Goal: Task Accomplishment & Management: Manage account settings

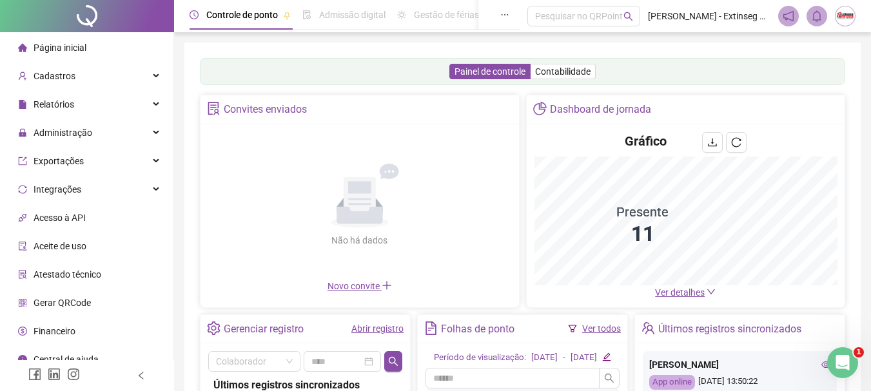
click at [671, 292] on span "Ver detalhes" at bounding box center [680, 293] width 50 height 10
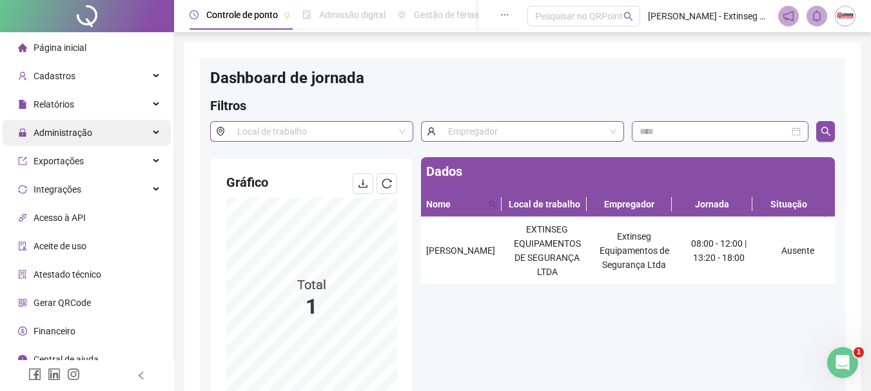
click at [115, 129] on div "Administração" at bounding box center [87, 133] width 168 height 26
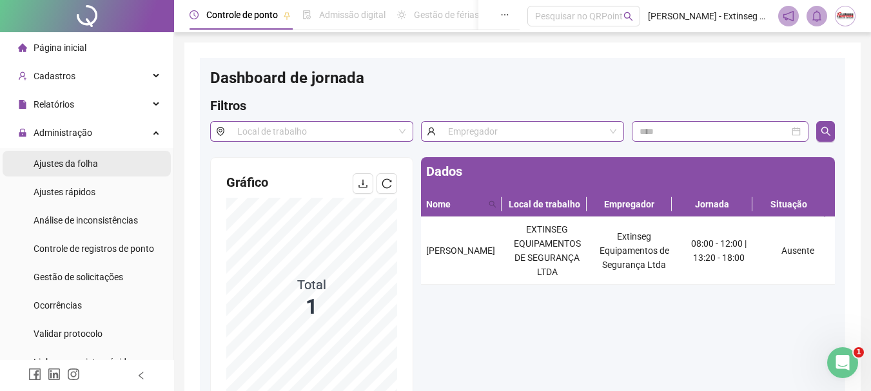
click at [85, 161] on span "Ajustes da folha" at bounding box center [66, 164] width 64 height 10
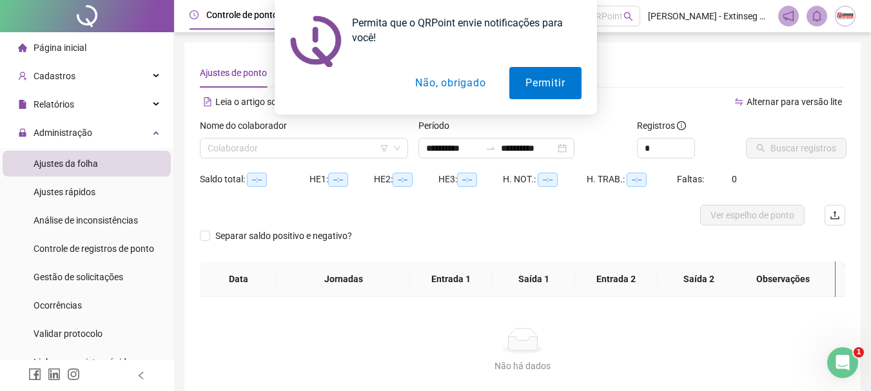
type input "**********"
click at [450, 82] on button "Não, obrigado" at bounding box center [450, 83] width 103 height 32
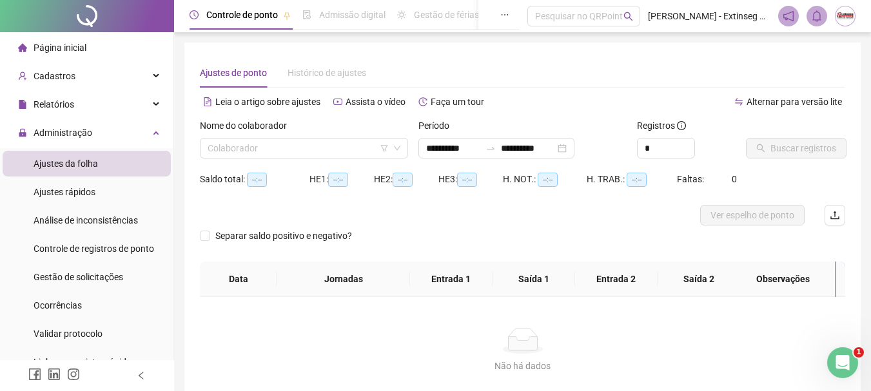
click at [322, 159] on div "Nome do colaborador Colaborador" at bounding box center [304, 144] width 219 height 50
click at [319, 148] on input "search" at bounding box center [298, 148] width 181 height 19
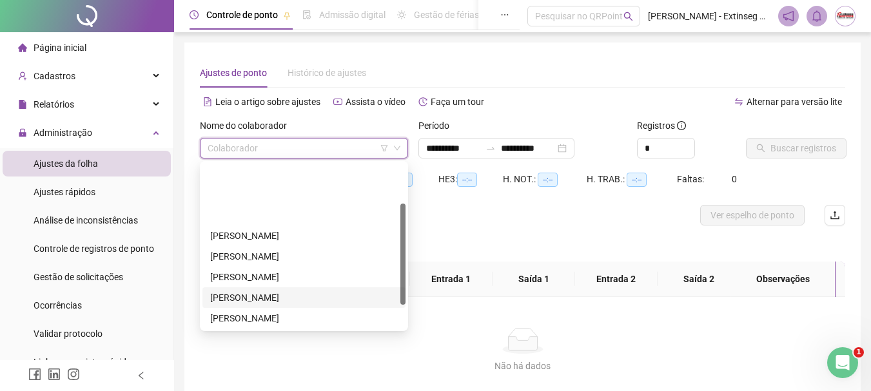
scroll to position [64, 0]
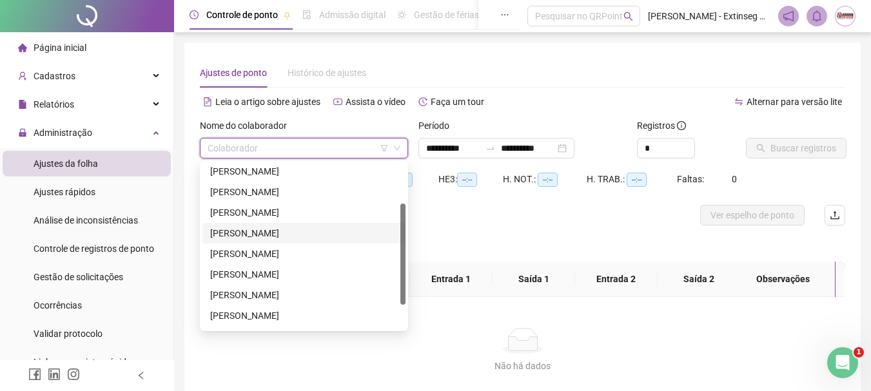
click at [266, 242] on div "[PERSON_NAME]" at bounding box center [303, 233] width 203 height 21
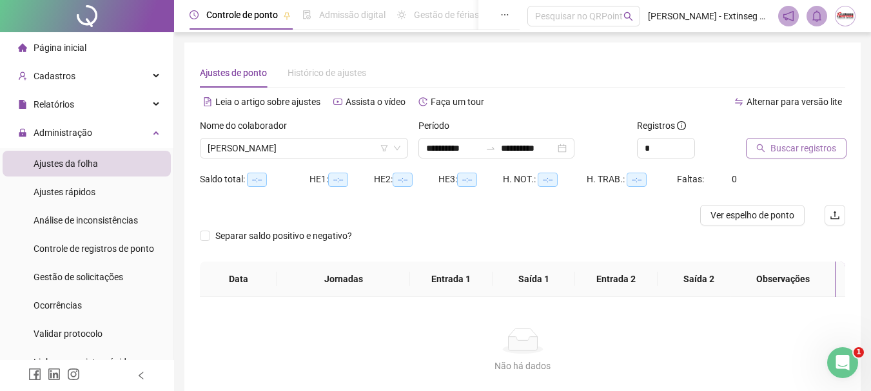
click at [777, 150] on span "Buscar registros" at bounding box center [804, 148] width 66 height 14
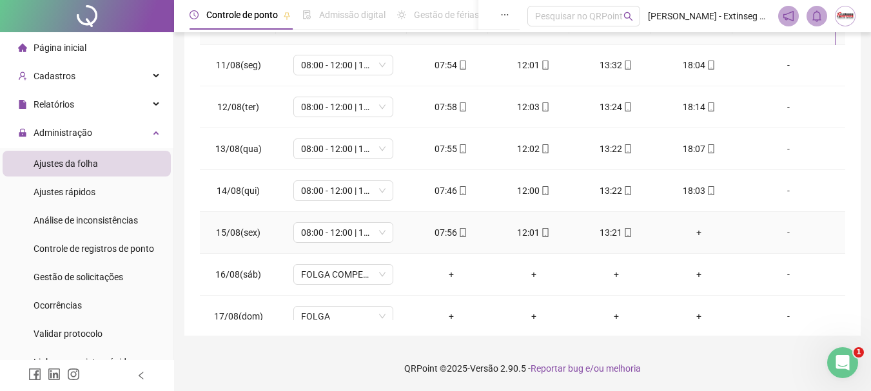
scroll to position [437, 0]
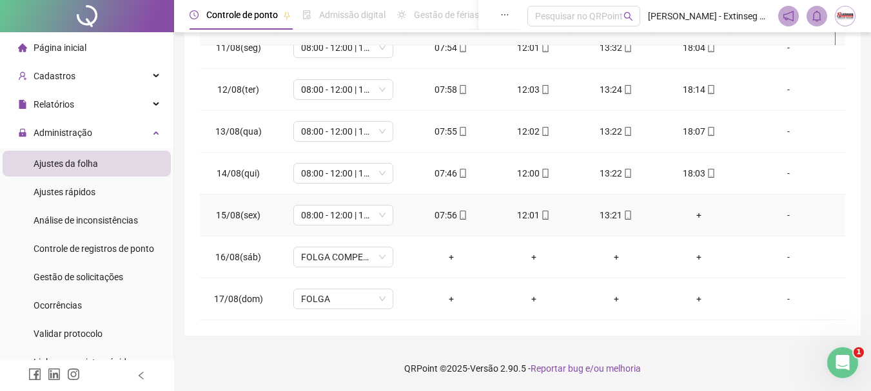
click at [694, 213] on div "+" at bounding box center [699, 215] width 62 height 14
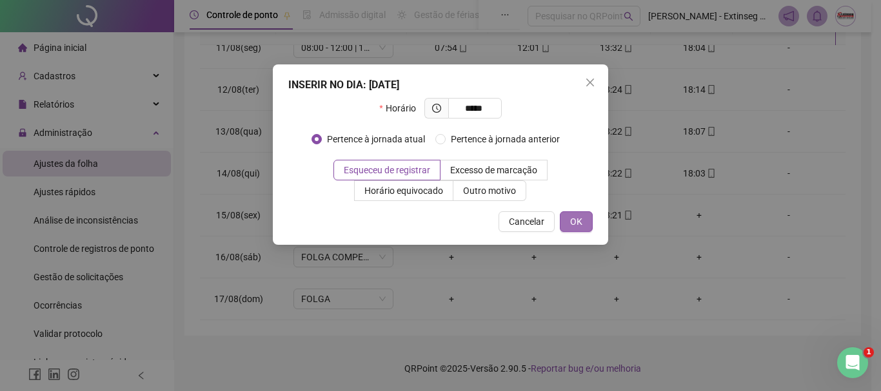
type input "*****"
click at [575, 222] on span "OK" at bounding box center [576, 222] width 12 height 14
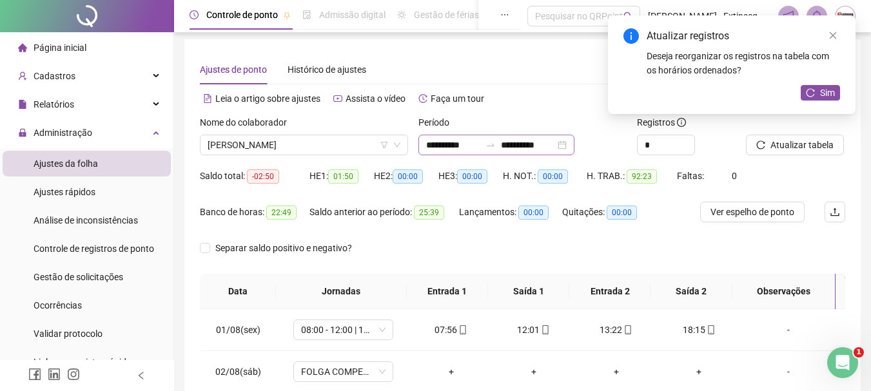
scroll to position [0, 0]
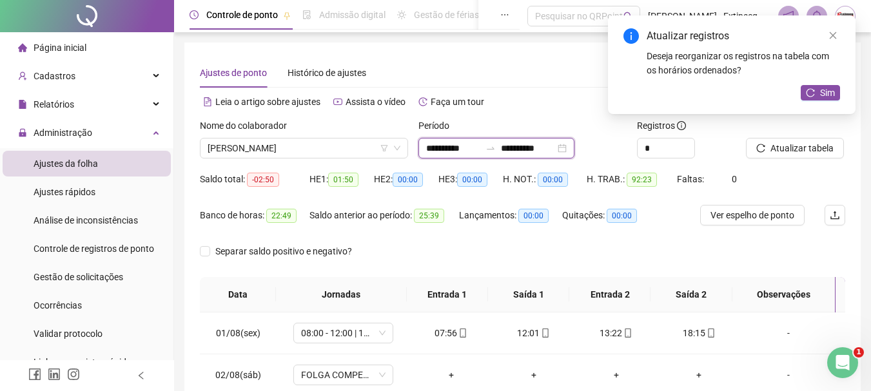
click at [468, 148] on input "**********" at bounding box center [453, 148] width 54 height 14
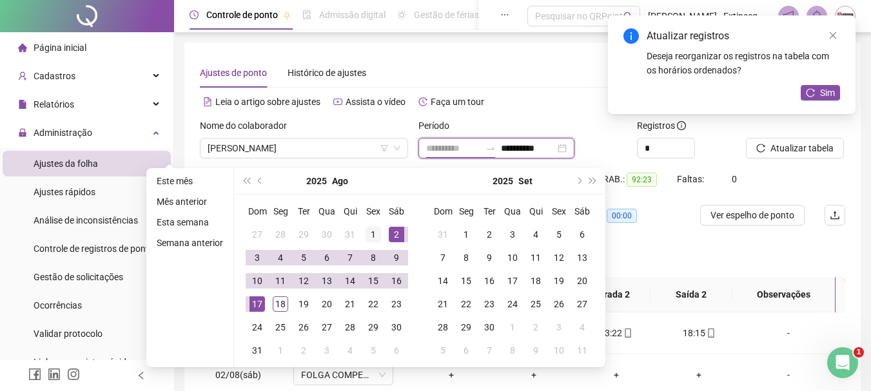
type input "**********"
click at [366, 232] on div "1" at bounding box center [373, 234] width 15 height 15
type input "**********"
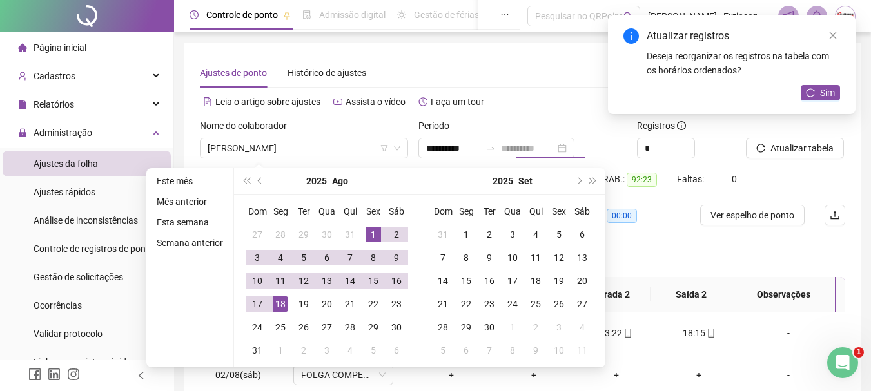
click at [281, 308] on div "18" at bounding box center [280, 304] width 15 height 15
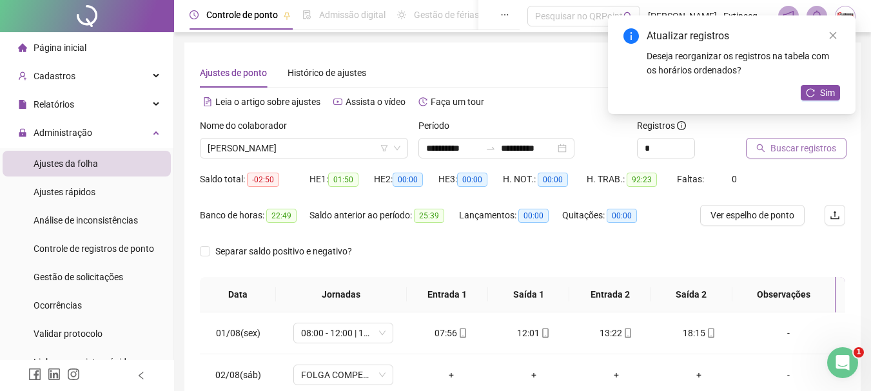
click at [811, 156] on button "Buscar registros" at bounding box center [796, 148] width 101 height 21
click at [836, 32] on icon "close" at bounding box center [833, 35] width 9 height 9
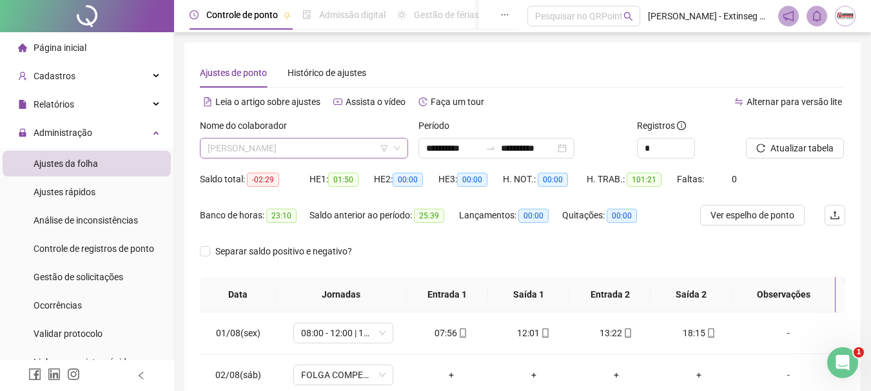
click at [351, 147] on span "[PERSON_NAME]" at bounding box center [304, 148] width 193 height 19
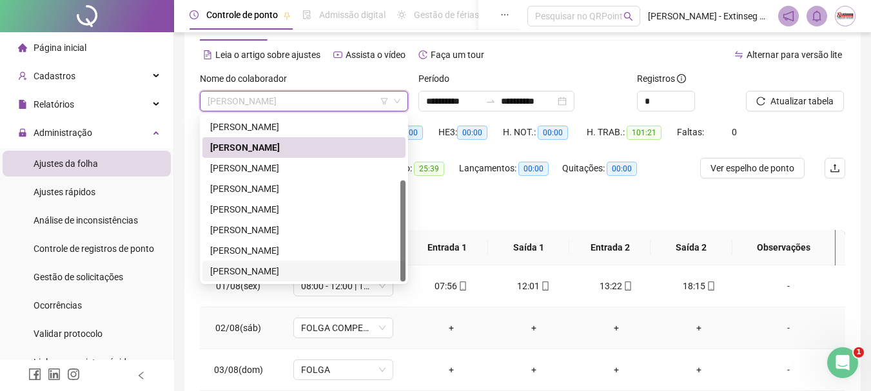
scroll to position [64, 0]
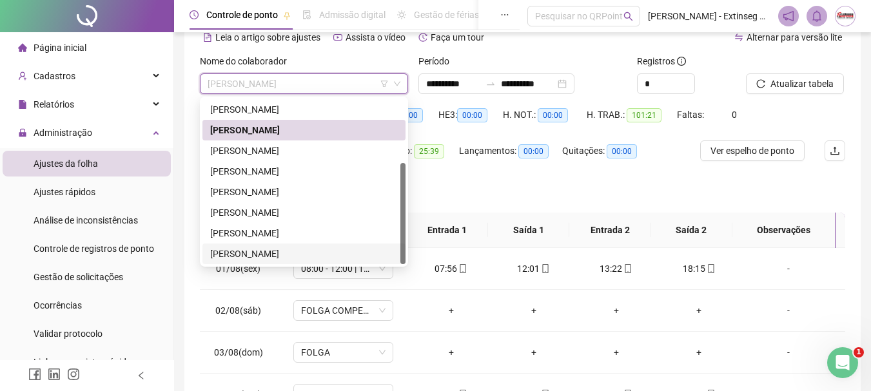
click at [297, 255] on div "[PERSON_NAME]" at bounding box center [304, 254] width 188 height 14
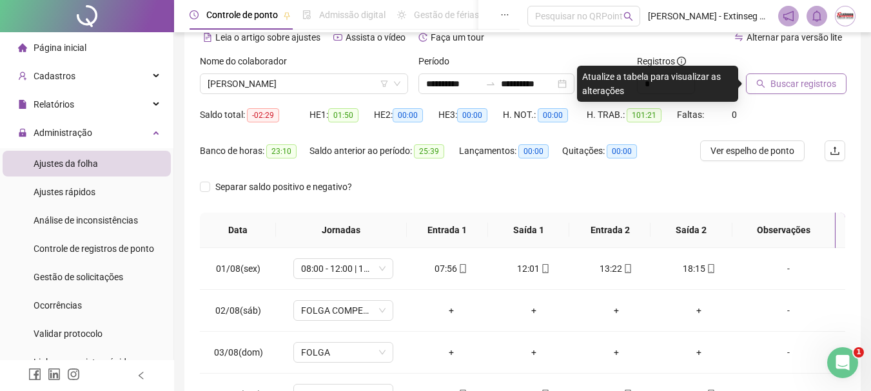
click at [826, 81] on span "Buscar registros" at bounding box center [804, 84] width 66 height 14
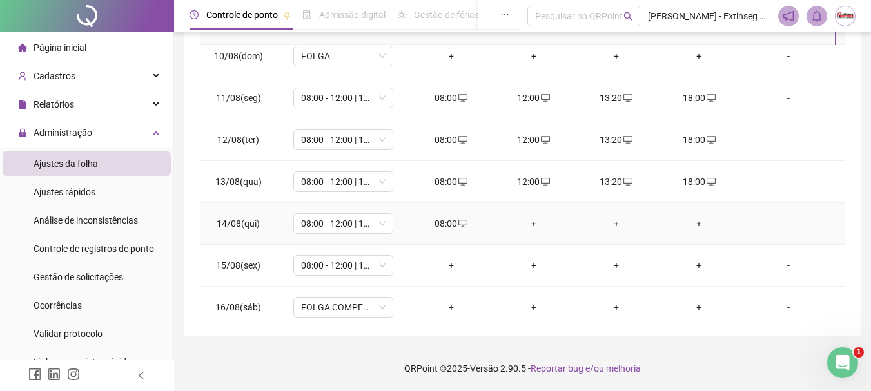
scroll to position [479, 0]
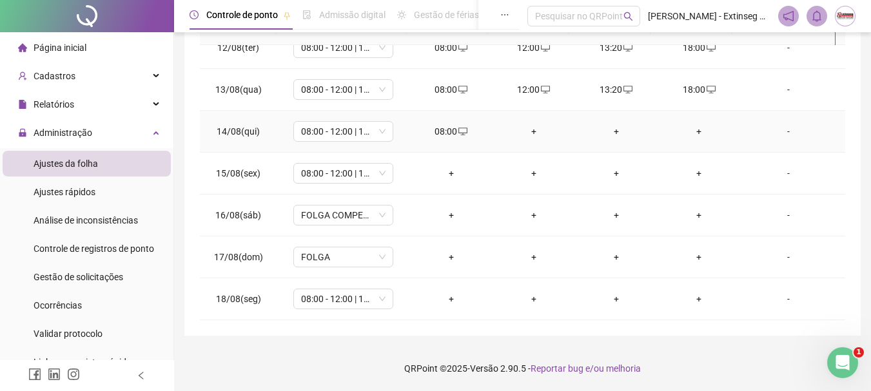
click at [530, 132] on div "+" at bounding box center [534, 131] width 62 height 14
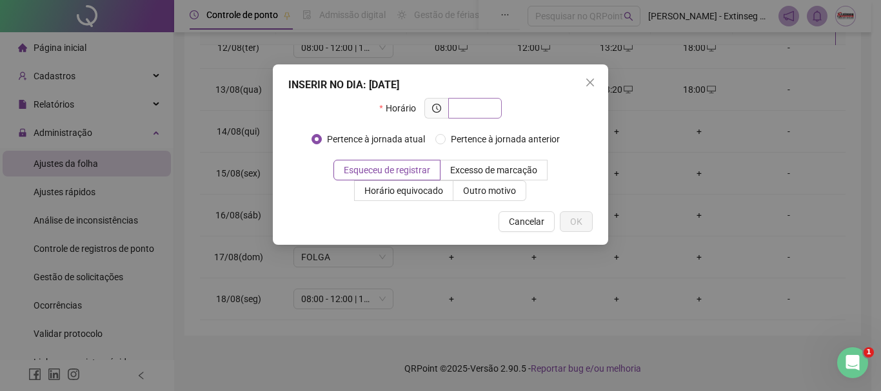
click at [471, 110] on input "text" at bounding box center [473, 108] width 35 height 14
type input "*****"
click at [507, 195] on span "Outro motivo" at bounding box center [489, 191] width 53 height 10
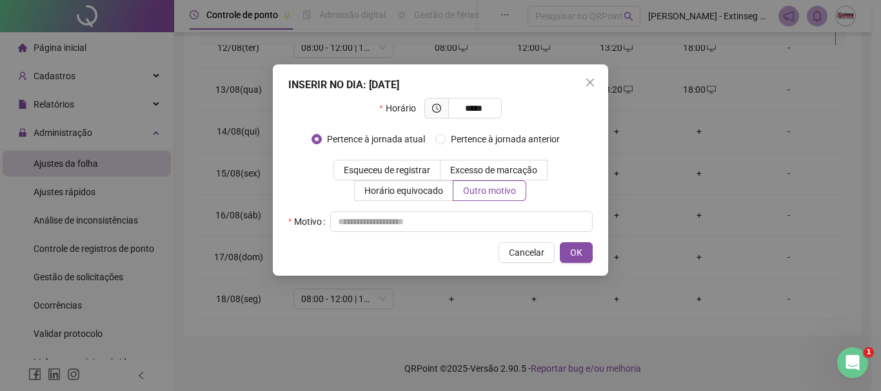
click at [464, 236] on div "INSERIR NO DIA : [DATE] Horário ***** Pertence à jornada atual Pertence à jorna…" at bounding box center [440, 170] width 335 height 212
click at [464, 224] on input "text" at bounding box center [461, 222] width 262 height 21
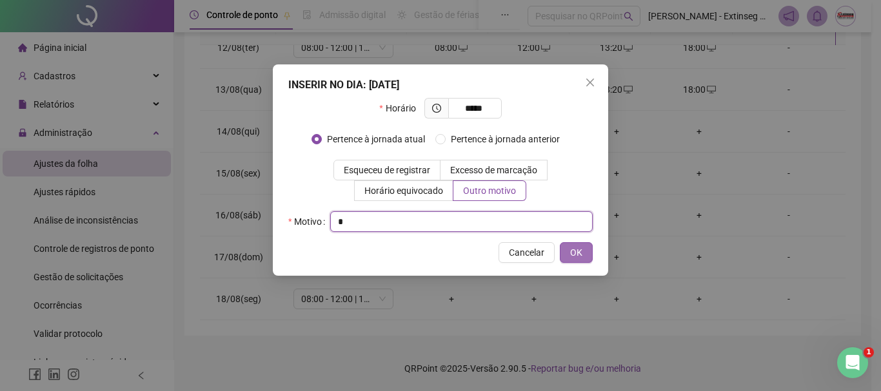
type input "*"
click at [580, 250] on span "OK" at bounding box center [576, 253] width 12 height 14
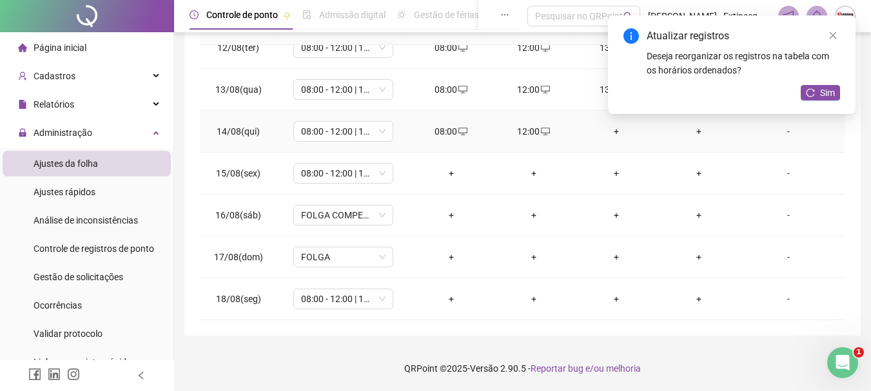
click at [609, 134] on div "+" at bounding box center [617, 131] width 62 height 14
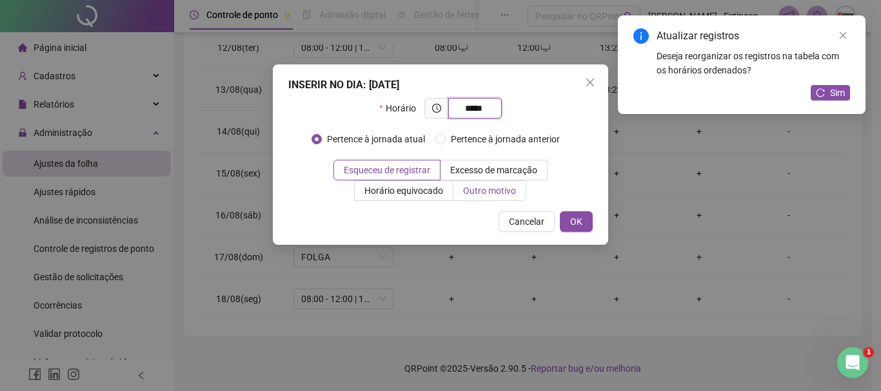
type input "*****"
click at [501, 187] on span "Outro motivo" at bounding box center [489, 191] width 53 height 10
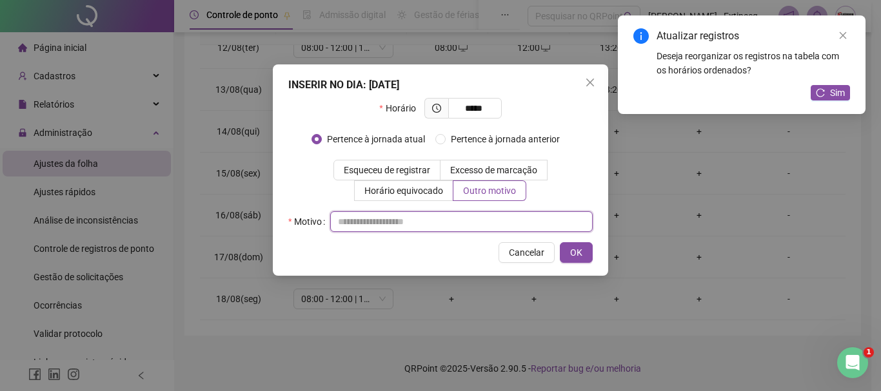
click at [472, 226] on input "text" at bounding box center [461, 222] width 262 height 21
type input "*"
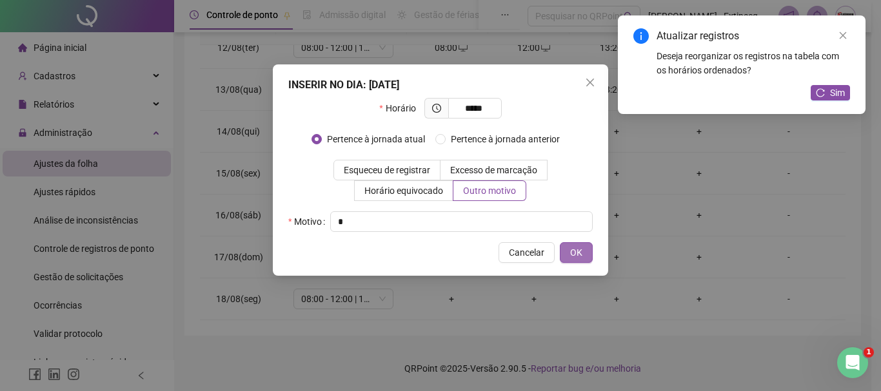
click at [577, 248] on span "OK" at bounding box center [576, 253] width 12 height 14
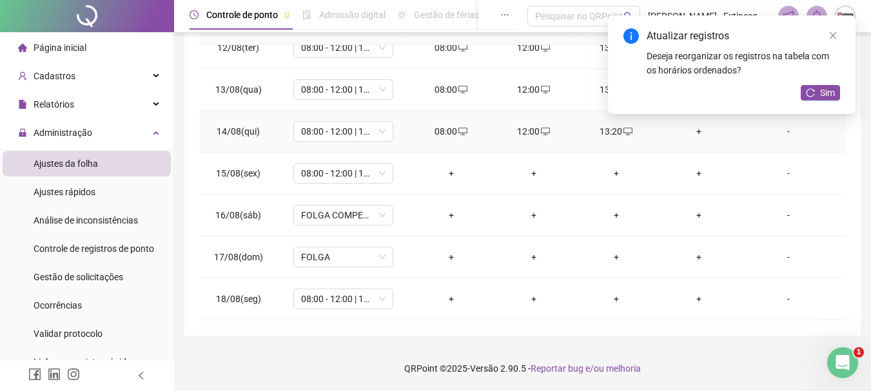
click at [691, 133] on div "+" at bounding box center [699, 131] width 62 height 14
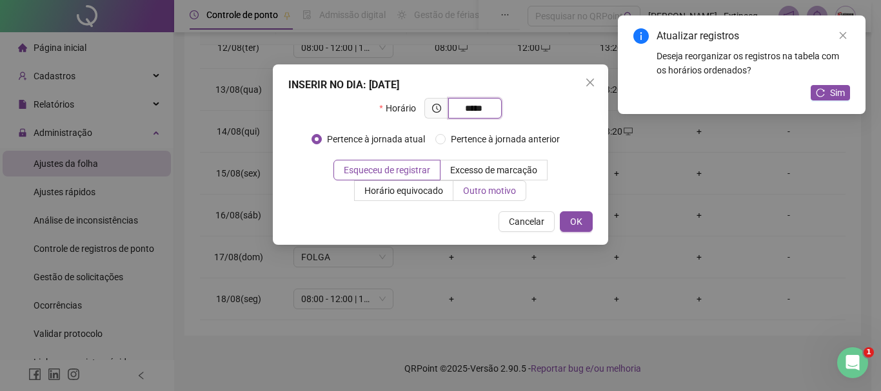
type input "*****"
click at [504, 192] on span "Outro motivo" at bounding box center [489, 191] width 53 height 10
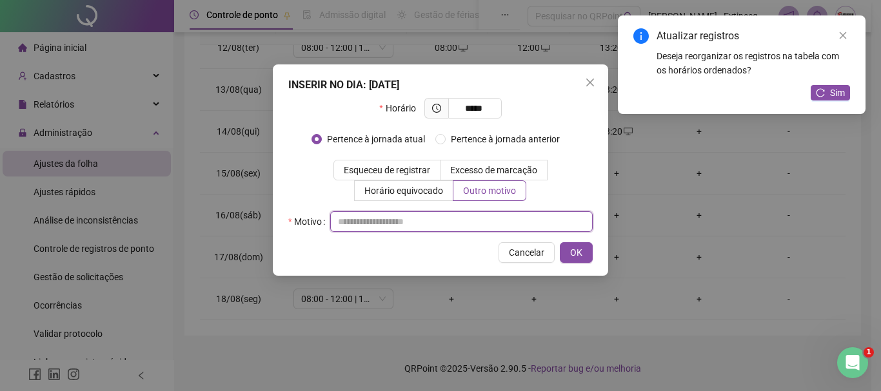
click at [443, 226] on input "text" at bounding box center [461, 222] width 262 height 21
type input "*"
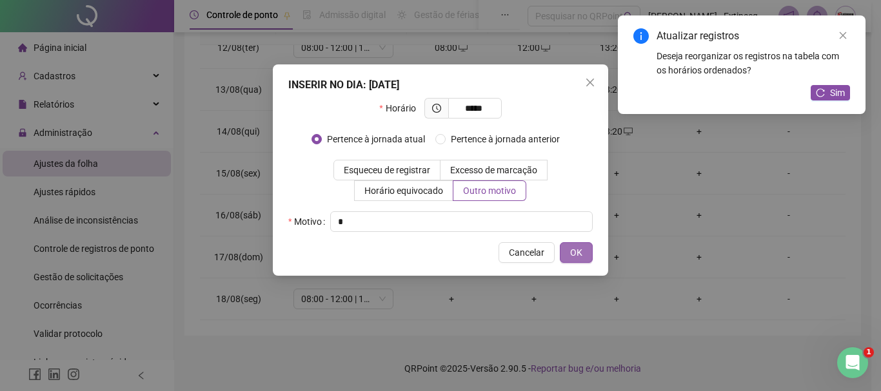
click at [584, 250] on button "OK" at bounding box center [576, 252] width 33 height 21
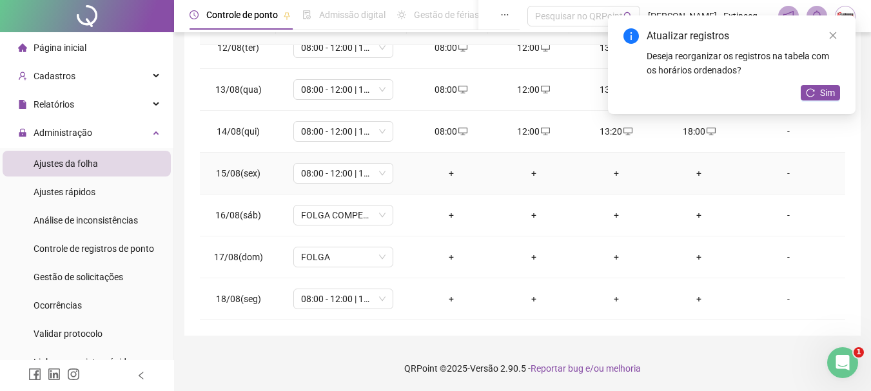
click at [446, 169] on div "+" at bounding box center [451, 173] width 62 height 14
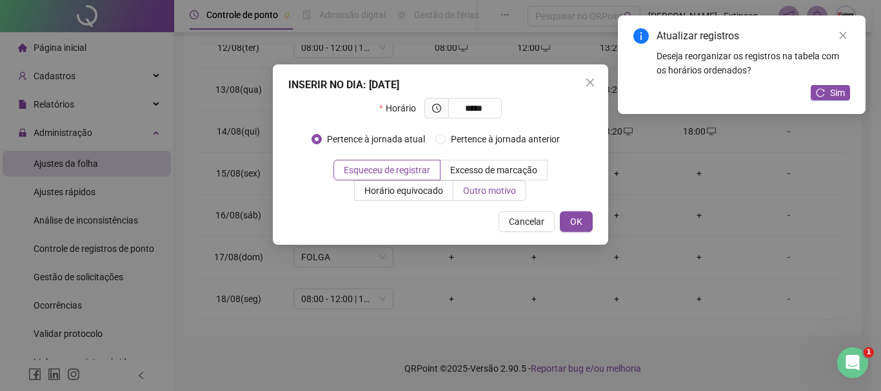
type input "*****"
click at [484, 186] on span "Outro motivo" at bounding box center [489, 191] width 53 height 10
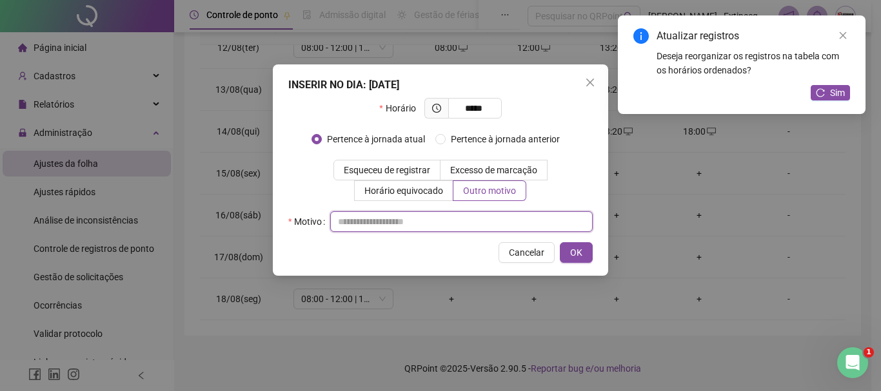
click at [395, 217] on input "text" at bounding box center [461, 222] width 262 height 21
type input "*"
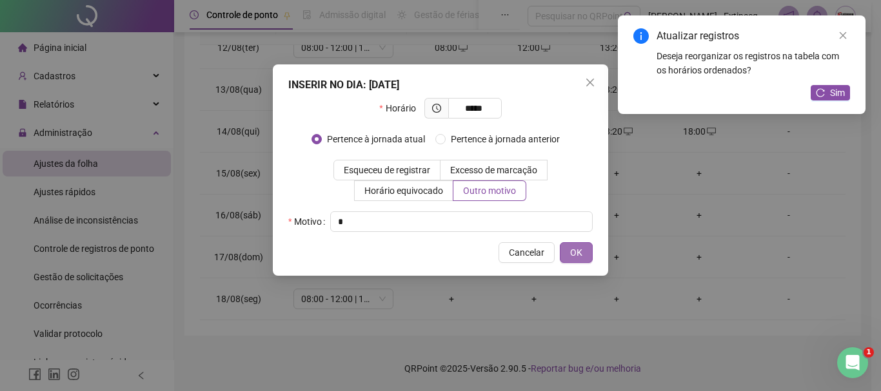
click at [578, 249] on span "OK" at bounding box center [576, 253] width 12 height 14
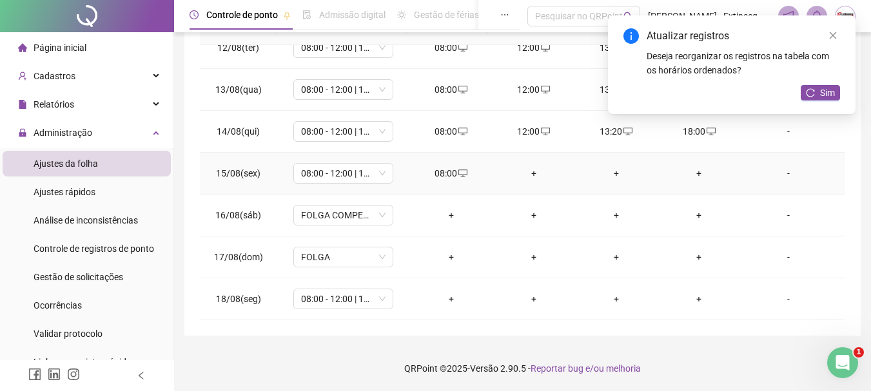
click at [525, 169] on div "+" at bounding box center [534, 173] width 62 height 14
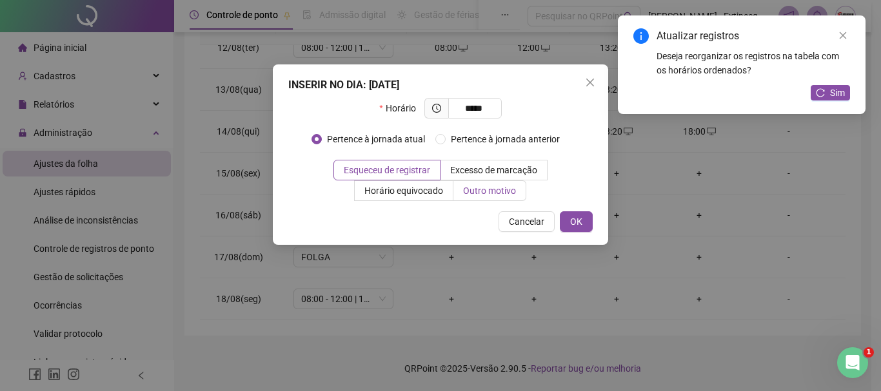
type input "*****"
click at [491, 187] on span "Outro motivo" at bounding box center [489, 191] width 53 height 10
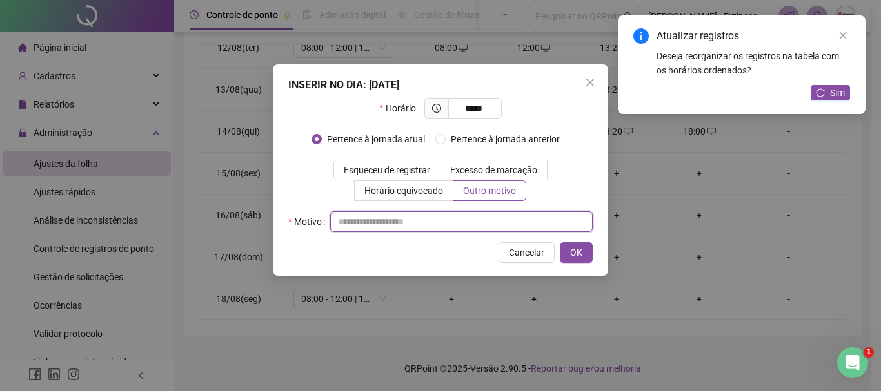
click at [445, 222] on input "text" at bounding box center [461, 222] width 262 height 21
type input "*"
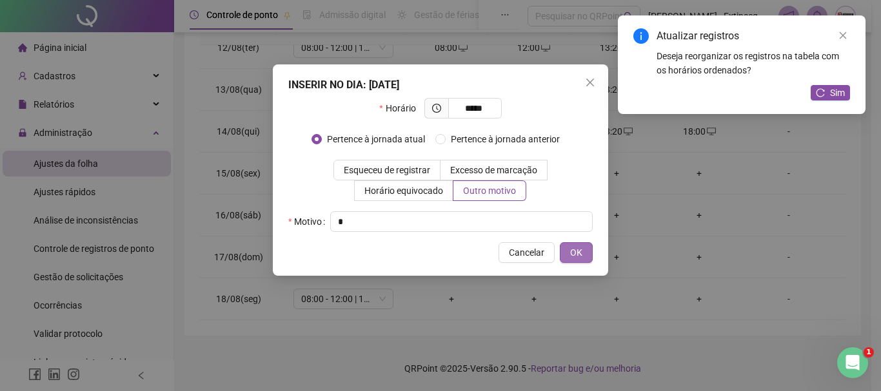
click at [578, 250] on span "OK" at bounding box center [576, 253] width 12 height 14
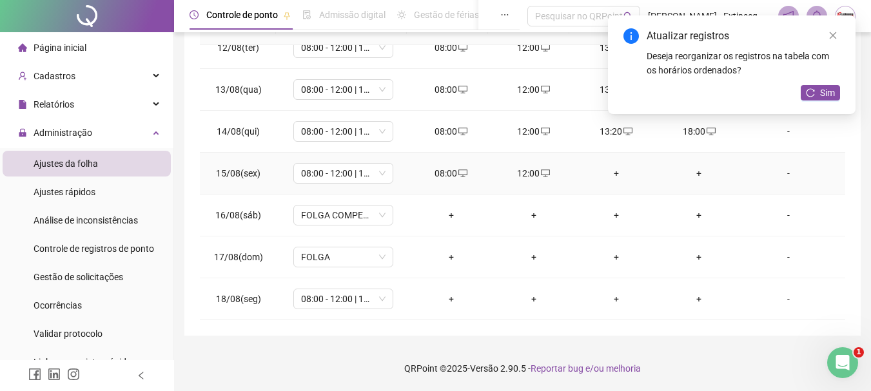
click at [605, 172] on div "+" at bounding box center [617, 173] width 62 height 14
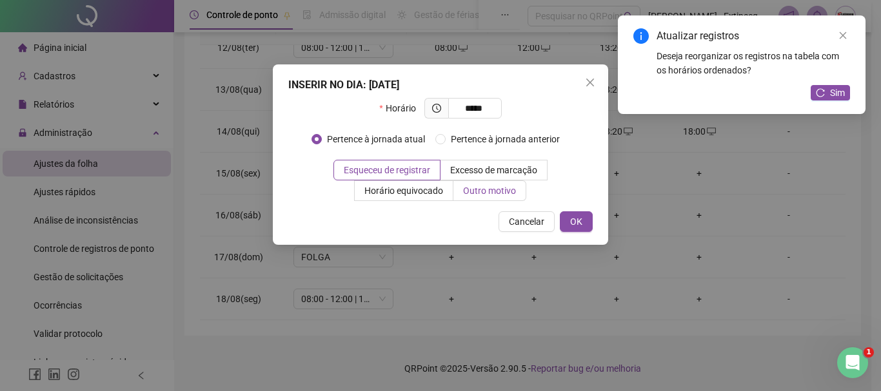
type input "*****"
click at [504, 192] on span "Outro motivo" at bounding box center [489, 191] width 53 height 10
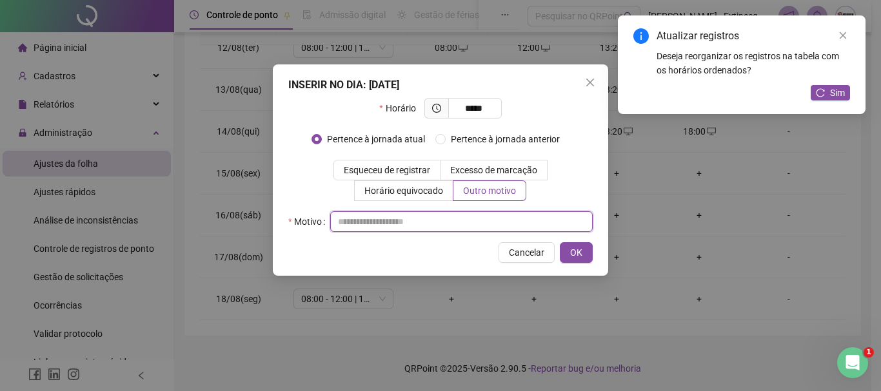
click at [499, 213] on input "text" at bounding box center [461, 222] width 262 height 21
type input "*"
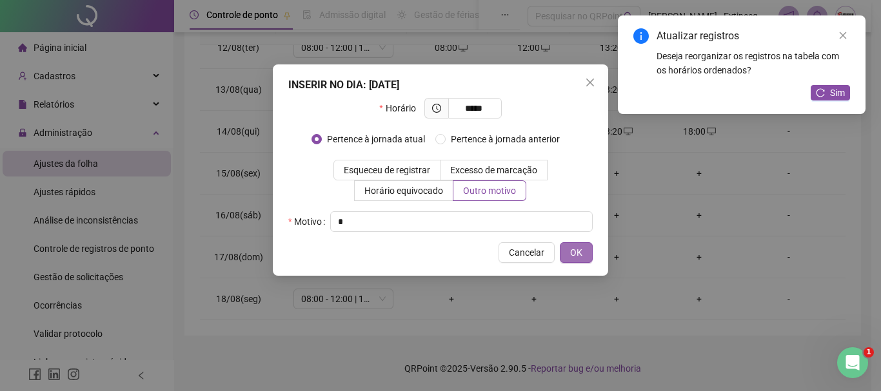
click at [584, 258] on button "OK" at bounding box center [576, 252] width 33 height 21
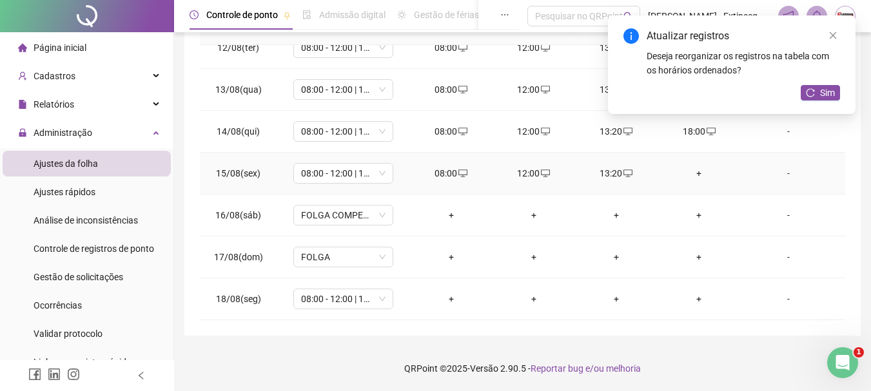
click at [691, 173] on div "+" at bounding box center [699, 173] width 62 height 14
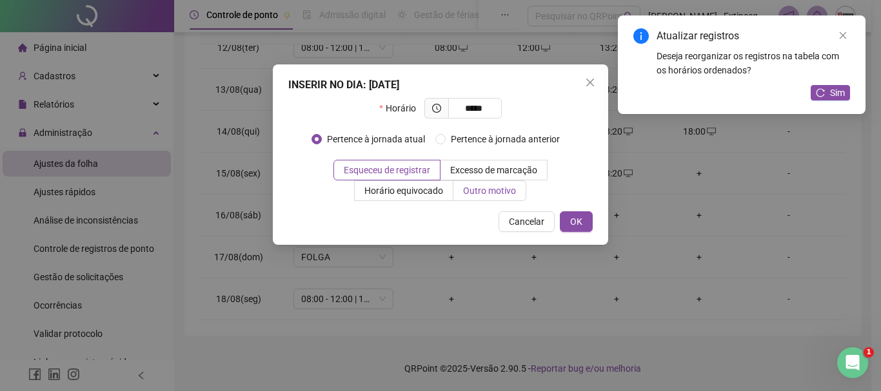
type input "*****"
click at [496, 193] on span "Outro motivo" at bounding box center [489, 191] width 53 height 10
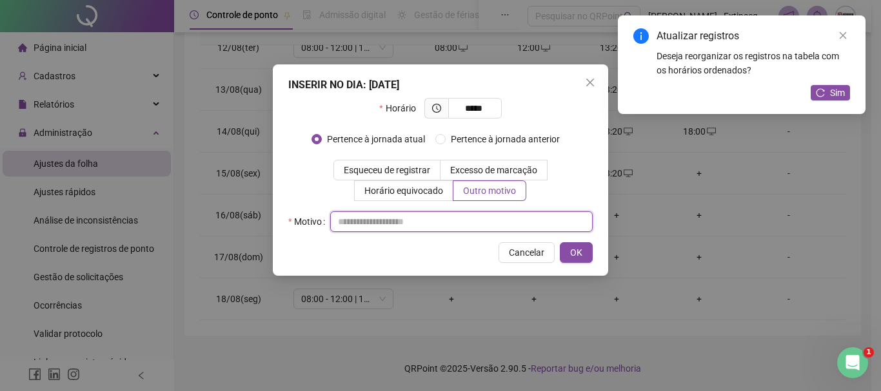
click at [480, 212] on input "text" at bounding box center [461, 222] width 262 height 21
type input "*"
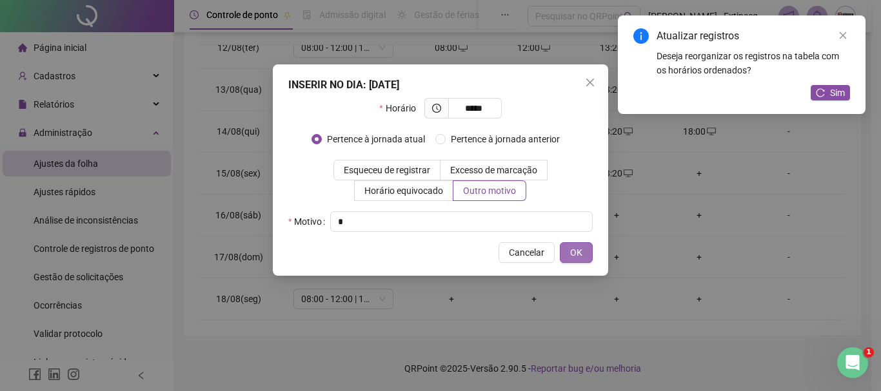
click at [573, 251] on span "OK" at bounding box center [576, 253] width 12 height 14
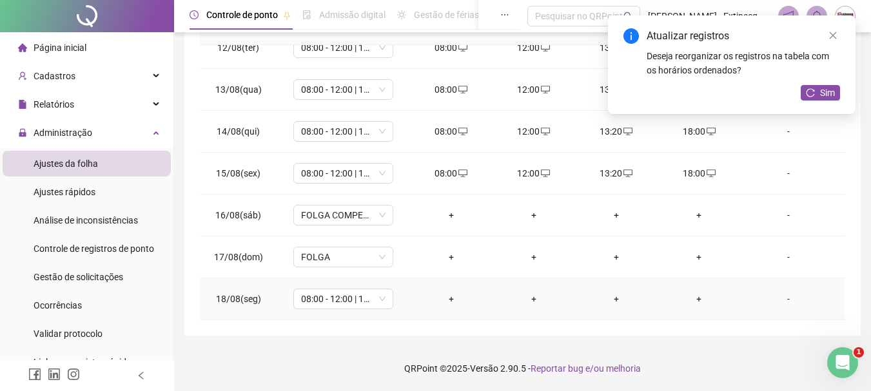
click at [444, 298] on div "+" at bounding box center [451, 299] width 62 height 14
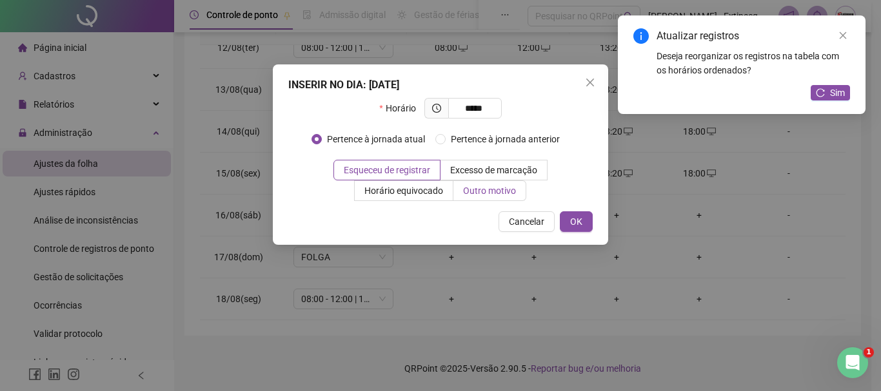
type input "*****"
click at [509, 190] on span "Outro motivo" at bounding box center [489, 191] width 53 height 10
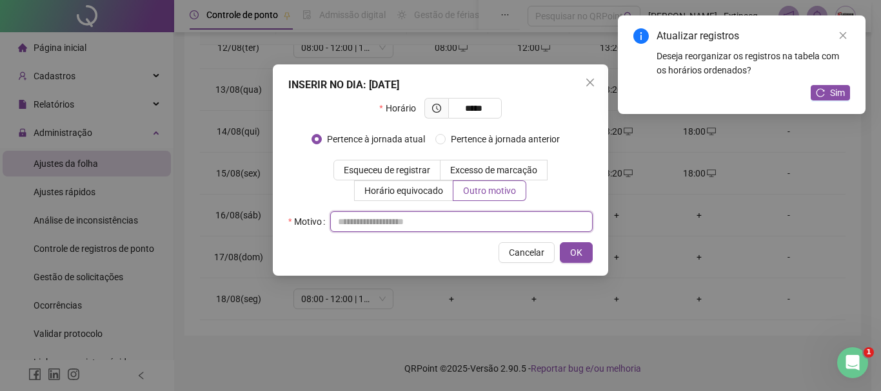
click at [509, 224] on input "text" at bounding box center [461, 222] width 262 height 21
type input "*"
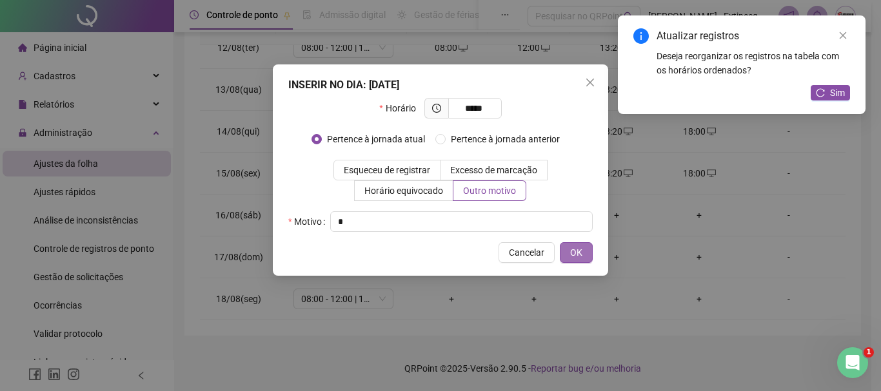
click at [572, 251] on span "OK" at bounding box center [576, 253] width 12 height 14
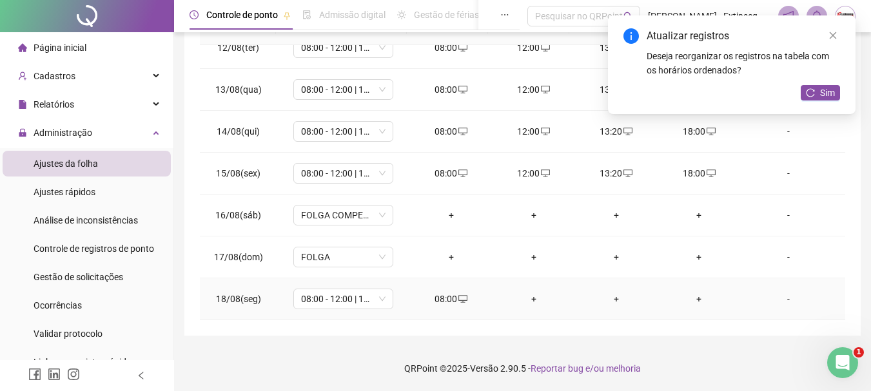
click at [540, 299] on div "+" at bounding box center [534, 299] width 62 height 14
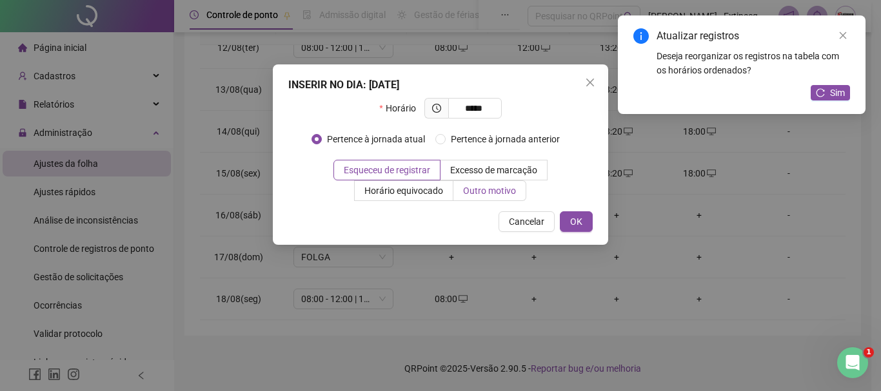
type input "*****"
click at [490, 191] on span "Outro motivo" at bounding box center [489, 191] width 53 height 10
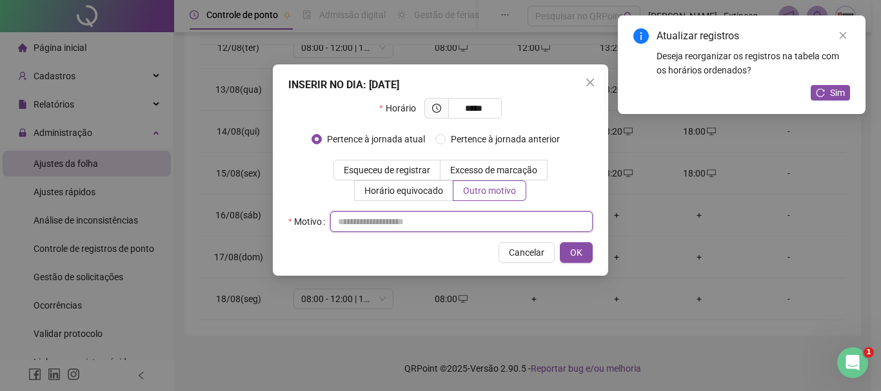
click at [471, 214] on input "text" at bounding box center [461, 222] width 262 height 21
type input "*"
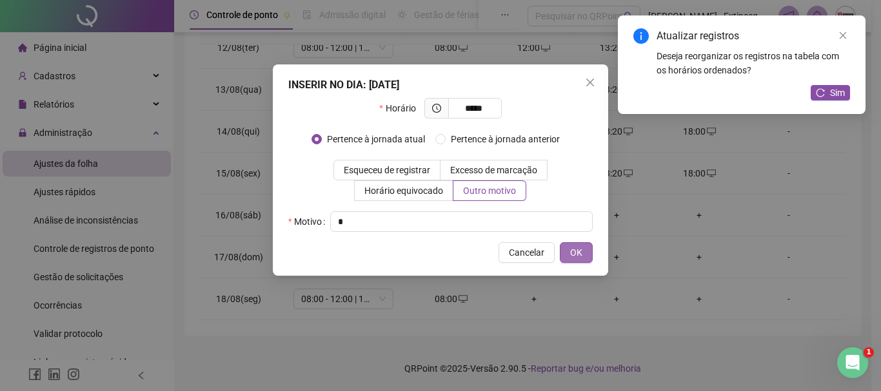
click at [575, 246] on span "OK" at bounding box center [576, 253] width 12 height 14
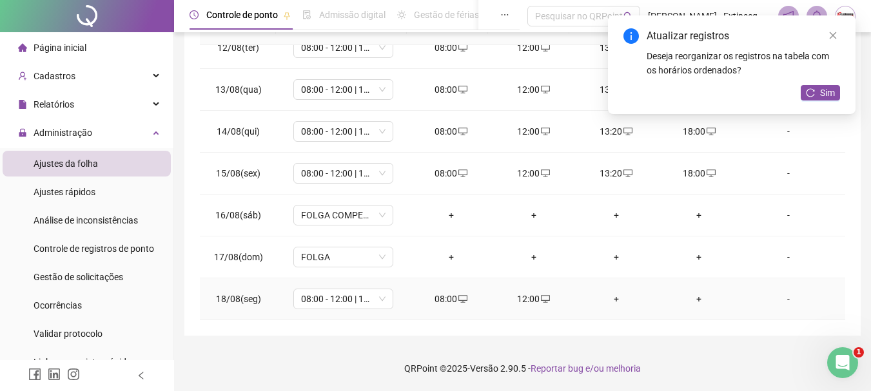
click at [608, 303] on div "+" at bounding box center [617, 299] width 62 height 14
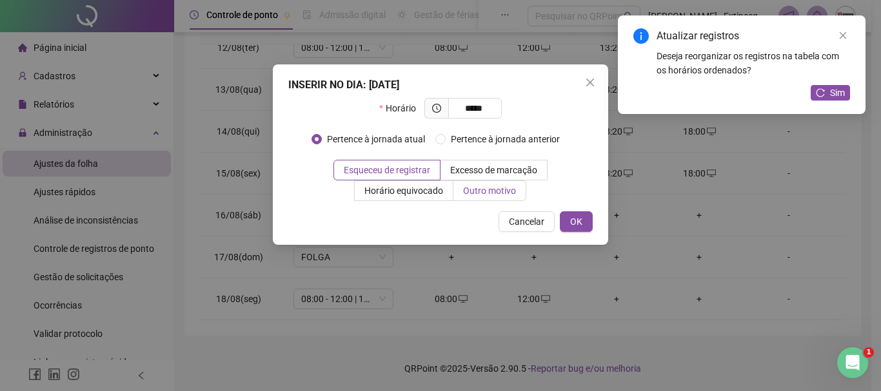
type input "*****"
click at [515, 190] on span "Outro motivo" at bounding box center [489, 191] width 53 height 10
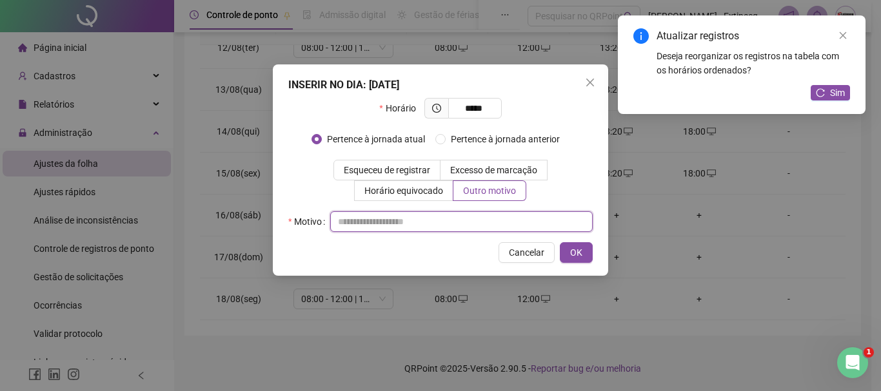
click at [476, 224] on input "text" at bounding box center [461, 222] width 262 height 21
type input "*"
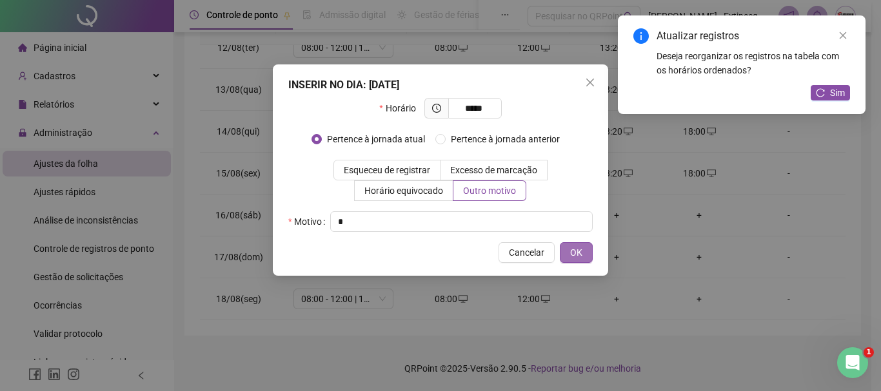
click at [576, 250] on span "OK" at bounding box center [576, 253] width 12 height 14
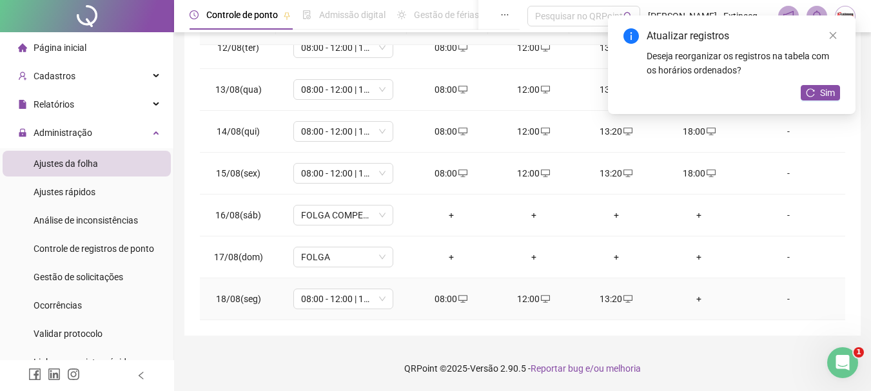
click at [696, 297] on div "+" at bounding box center [699, 299] width 62 height 14
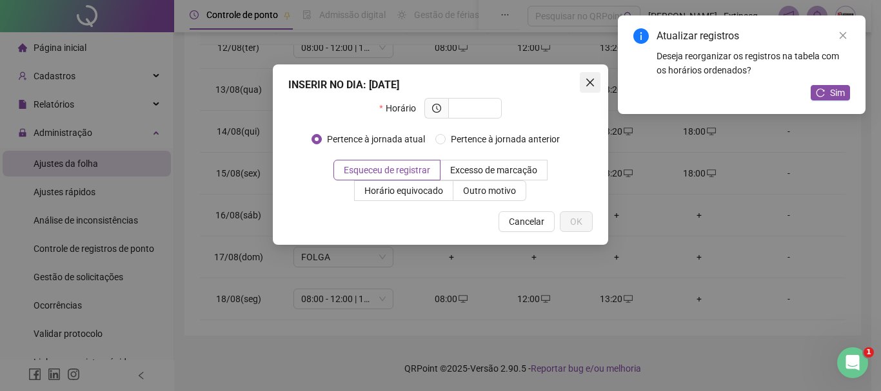
click at [590, 86] on icon "close" at bounding box center [590, 82] width 10 height 10
